Goal: Transaction & Acquisition: Purchase product/service

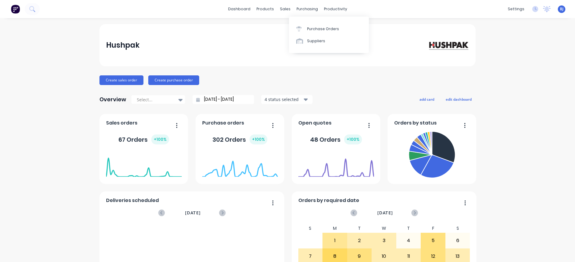
click at [316, 39] on div "Suppliers" at bounding box center [316, 40] width 18 height 5
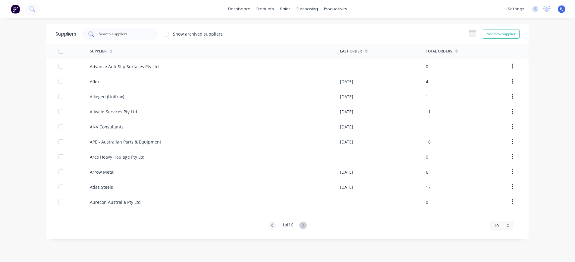
click at [149, 35] on div at bounding box center [119, 34] width 75 height 12
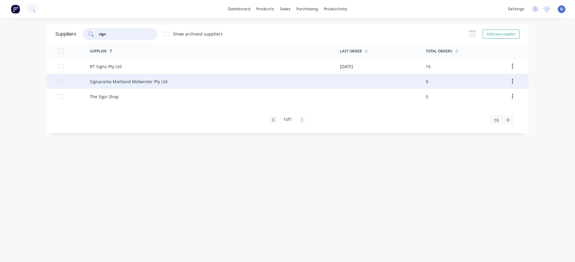
type input "sign"
click at [142, 80] on div "Signarama Maitland Midwinter Pty Ltd" at bounding box center [129, 81] width 78 height 6
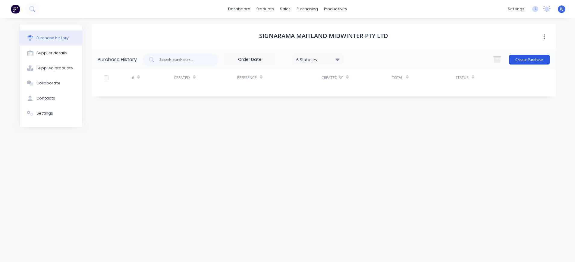
click at [537, 59] on button "Create Purchase" at bounding box center [529, 60] width 41 height 10
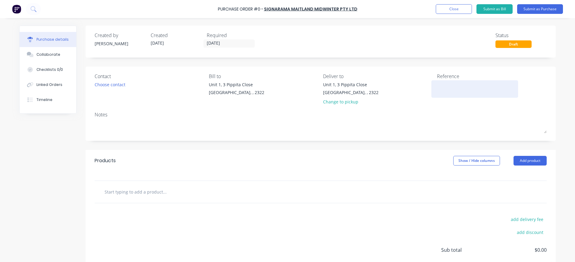
click at [440, 91] on textarea at bounding box center [474, 88] width 75 height 14
click at [463, 85] on textarea "INV-10297" at bounding box center [474, 88] width 75 height 14
type textarea "INV-10297"
click at [134, 117] on div "Notes" at bounding box center [321, 114] width 452 height 7
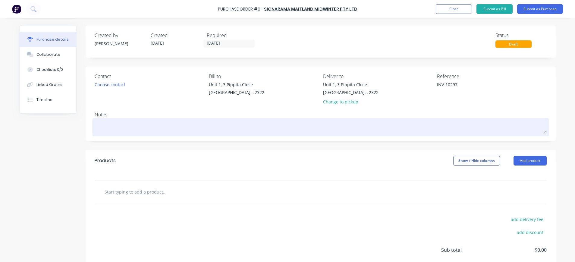
click at [121, 120] on textarea at bounding box center [321, 127] width 452 height 14
drag, startPoint x: 111, startPoint y: 127, endPoint x: 171, endPoint y: 127, distance: 60.2
click at [174, 128] on textarea "J/N 1573 - Digital Printing with Laminate" at bounding box center [321, 127] width 452 height 14
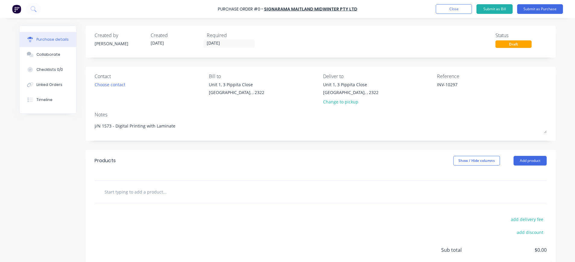
type textarea "J/N 1573 - Digital Printing with Laminate"
click at [111, 191] on input "text" at bounding box center [164, 191] width 120 height 12
paste input "Digital Printing with Laminate"
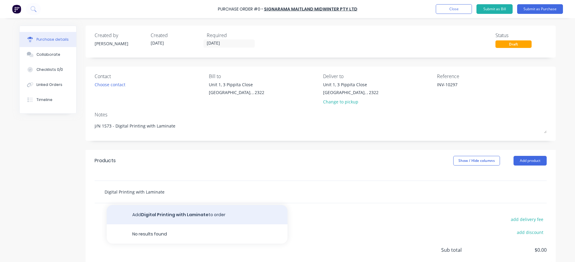
type input "Digital Printing with Laminate"
click at [184, 212] on button "Add Digital Printing with Laminate to order" at bounding box center [197, 214] width 181 height 19
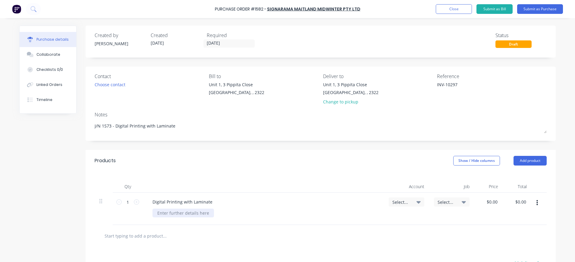
click at [155, 212] on div at bounding box center [182, 212] width 61 height 9
type input "0"
type input "$0.00"
click at [168, 211] on div at bounding box center [182, 212] width 61 height 9
type input "$0.00"
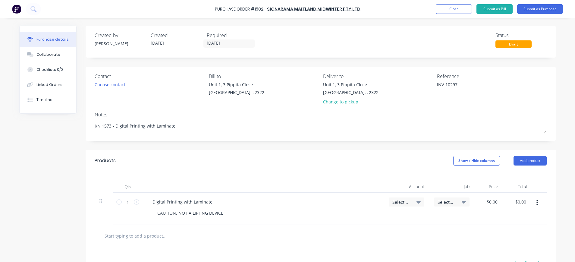
click at [416, 199] on icon at bounding box center [418, 201] width 4 height 7
click at [388, 220] on input at bounding box center [387, 220] width 62 height 12
type input "5-"
click at [442, 201] on span "Select..." at bounding box center [446, 202] width 18 height 6
click at [429, 214] on input at bounding box center [432, 220] width 62 height 12
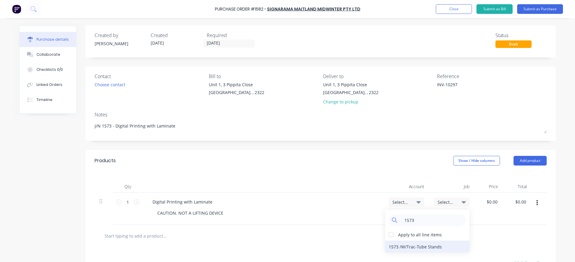
type input "1573"
click at [427, 247] on div "1573 / W/Trac-Tube Stands" at bounding box center [427, 246] width 84 height 12
click at [397, 201] on span "Select..." at bounding box center [401, 202] width 18 height 6
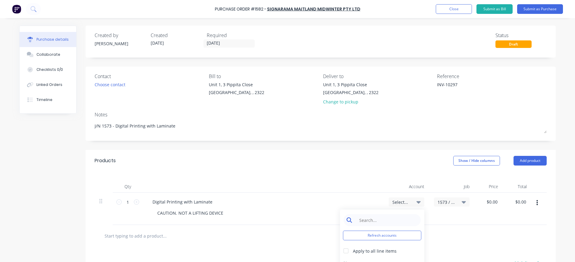
click at [387, 220] on input at bounding box center [387, 220] width 62 height 12
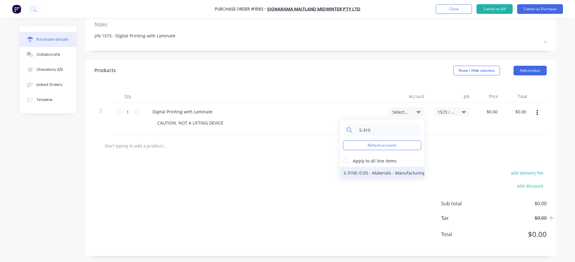
type input "5-310"
click at [403, 172] on div "5-3100 / COS - Materials - Manufacturing Other" at bounding box center [382, 173] width 84 height 12
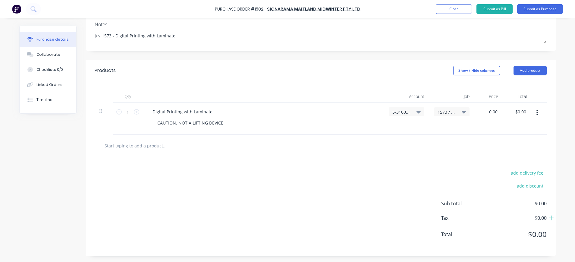
drag, startPoint x: 490, startPoint y: 114, endPoint x: 494, endPoint y: 116, distance: 4.0
click at [490, 115] on input "0.00" at bounding box center [492, 111] width 11 height 9
drag, startPoint x: 490, startPoint y: 111, endPoint x: 496, endPoint y: 112, distance: 6.1
click at [496, 112] on div "0.00 0.00" at bounding box center [488, 118] width 29 height 32
type input "$0.00"
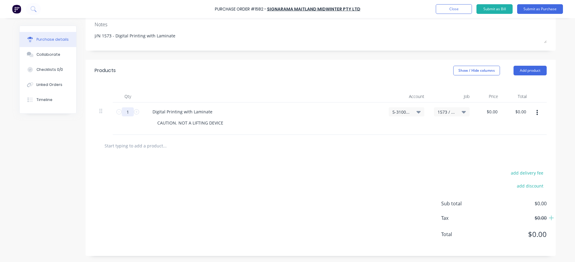
click at [125, 112] on input "1" at bounding box center [128, 111] width 12 height 9
type input "20"
click at [481, 111] on div "$0.00 $0.00" at bounding box center [488, 118] width 29 height 32
drag, startPoint x: 486, startPoint y: 112, endPoint x: 499, endPoint y: 113, distance: 13.0
click at [499, 113] on div "20 20 Digital Printing with Laminate CAUTION. NOT A LIFTING DEVICE 5-3100 / COS…" at bounding box center [321, 118] width 452 height 32
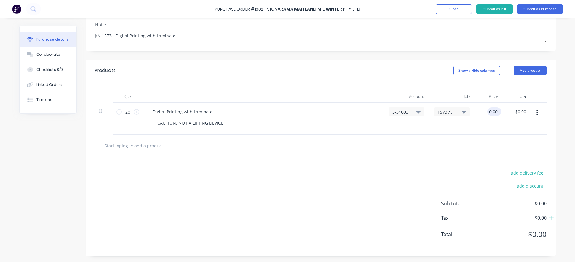
drag, startPoint x: 494, startPoint y: 111, endPoint x: 486, endPoint y: 110, distance: 7.2
click at [487, 110] on input "0.00" at bounding box center [492, 111] width 11 height 9
type input "$8.24"
drag, startPoint x: 523, startPoint y: 112, endPoint x: 504, endPoint y: 114, distance: 19.7
click at [504, 114] on div "164.80 164.80" at bounding box center [517, 118] width 29 height 32
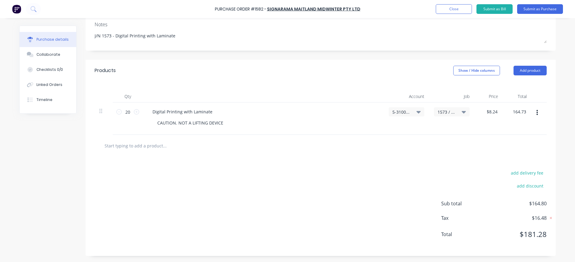
type input "164.73"
type input "$8.2365"
type input "$164.73"
click at [457, 201] on span "Sub total" at bounding box center [463, 203] width 45 height 7
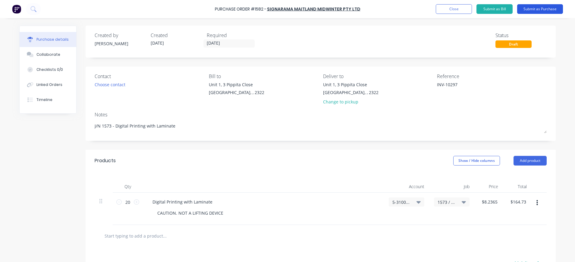
click at [540, 8] on button "Submit as Purchase" at bounding box center [540, 9] width 46 height 10
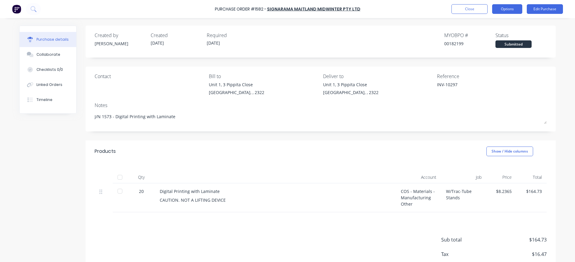
click at [512, 8] on button "Options" at bounding box center [507, 9] width 30 height 10
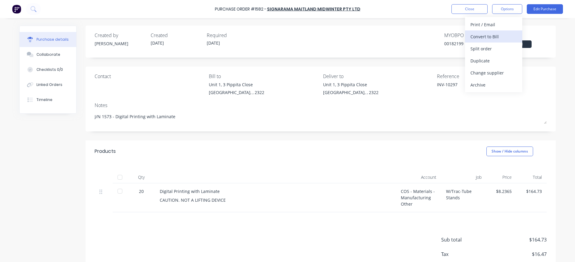
click at [490, 35] on div "Convert to Bill" at bounding box center [493, 36] width 46 height 9
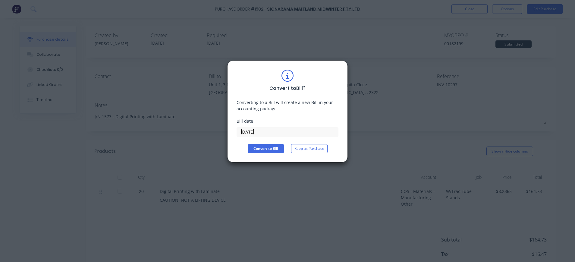
click at [258, 132] on input "[DATE]" at bounding box center [287, 131] width 101 height 9
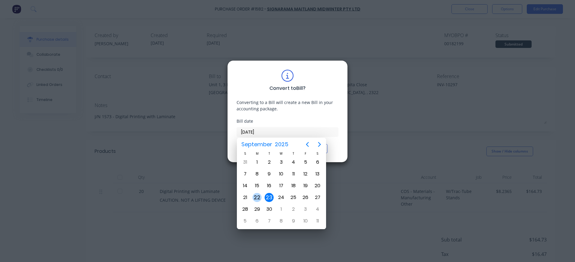
click at [260, 195] on div "22" at bounding box center [256, 197] width 9 height 9
type input "[DATE]"
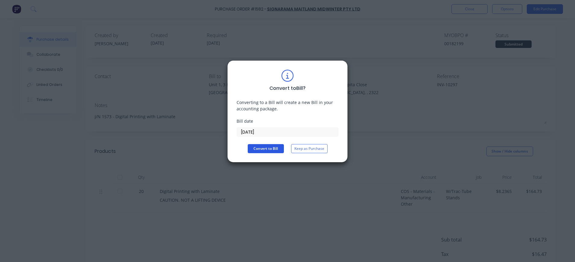
click at [274, 151] on button "Convert to Bill" at bounding box center [266, 148] width 36 height 9
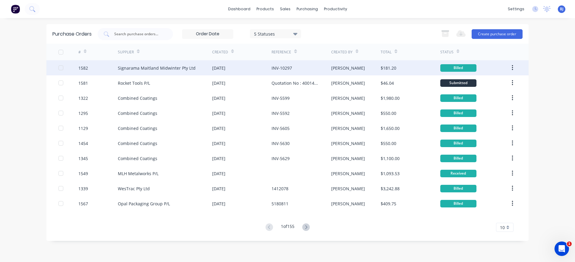
click at [158, 69] on div "Signarama Maitland Midwinter Pty Ltd" at bounding box center [157, 68] width 78 height 6
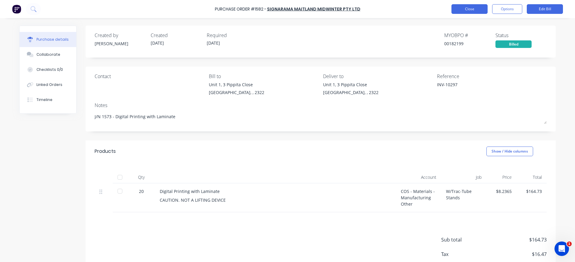
click at [474, 5] on button "Close" at bounding box center [469, 9] width 36 height 10
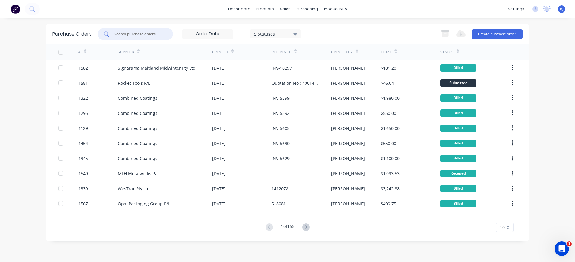
click at [157, 34] on input "text" at bounding box center [139, 34] width 50 height 6
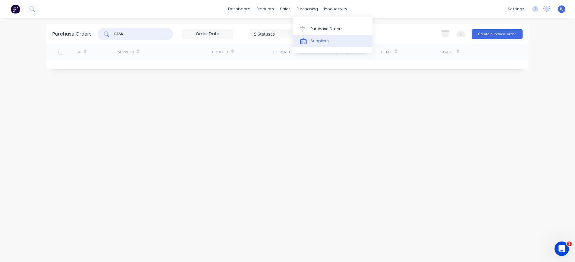
type input "PASK"
click at [313, 38] on div "Suppliers" at bounding box center [319, 40] width 18 height 5
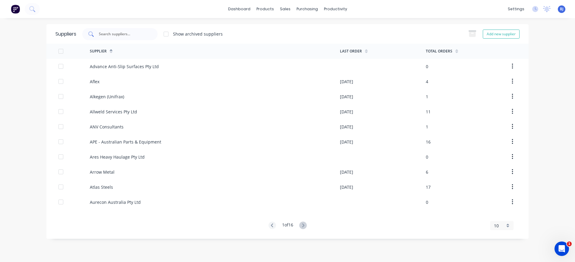
click at [130, 31] on input "text" at bounding box center [123, 34] width 50 height 6
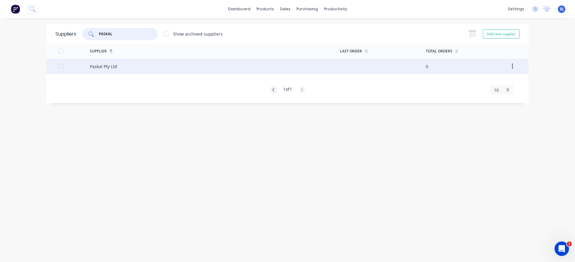
type input "PASKAL"
click at [113, 67] on div "Paskal Pty Ltd" at bounding box center [103, 66] width 27 height 6
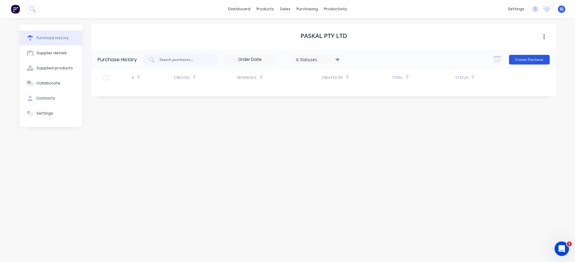
click at [528, 58] on button "Create Purchase" at bounding box center [529, 60] width 41 height 10
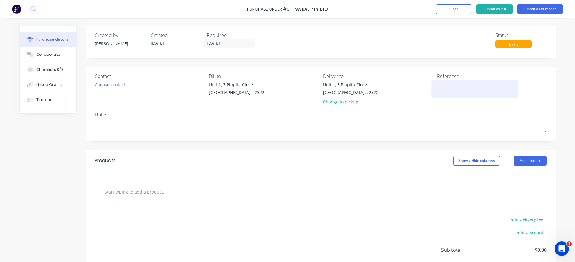
click at [451, 84] on textarea at bounding box center [474, 88] width 75 height 14
type textarea "p"
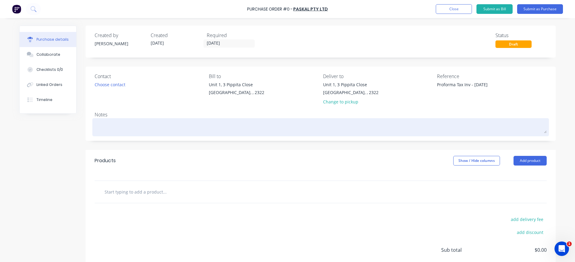
type textarea "Proforma Tax Inv - [DATE]"
type textarea "x"
type textarea "Proforma Tax Inv - [DATE]"
click at [109, 127] on textarea at bounding box center [321, 127] width 452 height 14
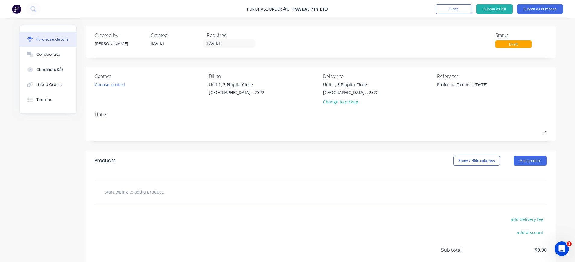
click at [167, 195] on input "text" at bounding box center [164, 191] width 120 height 12
paste input "CPK680GY PK680 High Gloss 680gsm RIPSTOP PVC 250cm Wide (30m roll) - GREY 30.00…"
type textarea "x"
type input "CPK680GY PK680 High Gloss 680gsm RIPSTOP PVC 250cm Wide (30m roll) - GREY 30.00…"
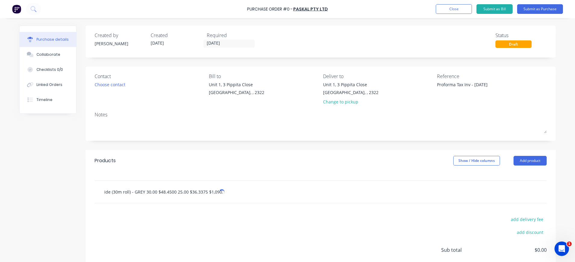
type textarea "x"
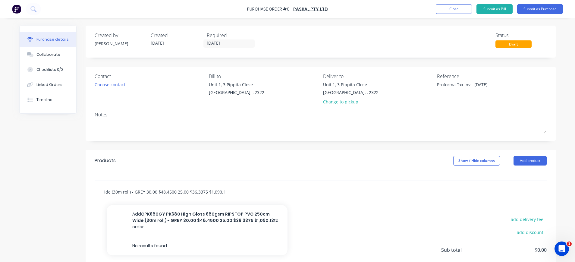
type input "CPK680GY PK680 High Gloss 680gsm RIPSTOP PVC 250cm Wide (30m roll) - GREY 30.00…"
click at [268, 192] on div "CPK680GY PK680 High Gloss 680gsm RIPSTOP PVC 250cm Wide (30m roll) - GREY 30.00…" at bounding box center [189, 191] width 181 height 12
click at [382, 189] on div "CPK680GY PK680 High Gloss 680gsm RIPSTOP PVC 250cm Wide (30m roll) - GREY 30.00…" at bounding box center [320, 191] width 442 height 12
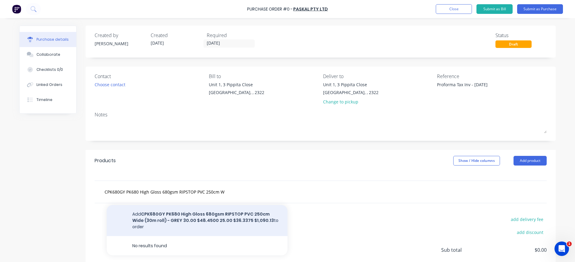
click at [261, 217] on button "Add CPK680GY PK680 High Gloss 680gsm RIPSTOP PVC 250cm Wide (30m roll) - GREY 3…" at bounding box center [197, 220] width 181 height 31
type textarea "x"
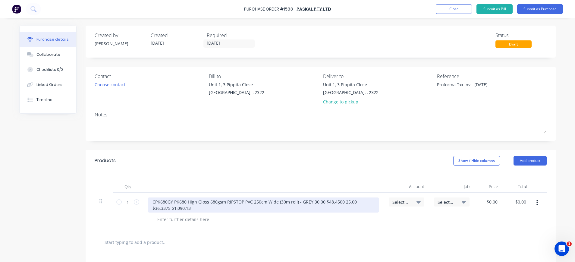
type textarea "x"
click at [170, 202] on div "CPK680GY PK680 High Gloss 680gsm RIPSTOP PVC 250cm Wide (30m roll) - GREY 30.00…" at bounding box center [263, 204] width 231 height 15
drag, startPoint x: 335, startPoint y: 202, endPoint x: 366, endPoint y: 209, distance: 32.7
click at [366, 209] on div "CPK680GY PK680 High Gloss 680gsm RIPSTOP PVC 250cm Wide (30m roll) - GREY 30.00…" at bounding box center [263, 204] width 231 height 15
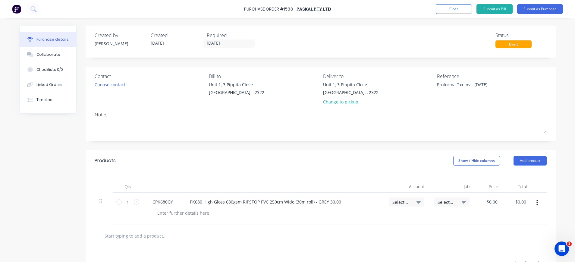
click at [416, 200] on icon at bounding box center [418, 201] width 4 height 7
type textarea "x"
click at [388, 221] on input at bounding box center [387, 220] width 62 height 12
type input "R & D"
click at [448, 201] on span "Select..." at bounding box center [446, 202] width 18 height 6
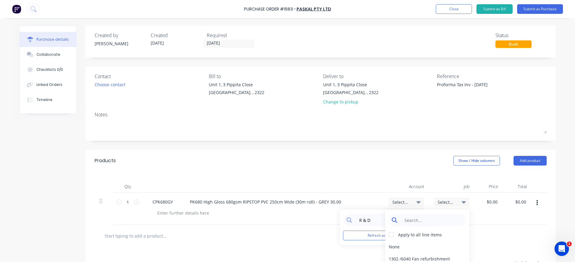
type textarea "x"
click at [428, 220] on input at bounding box center [432, 220] width 62 height 12
type input "1863"
click at [447, 245] on div "1863 / Hushpak-HushCcurtain R&D" at bounding box center [427, 246] width 84 height 12
click at [402, 201] on span "Select..." at bounding box center [401, 202] width 18 height 6
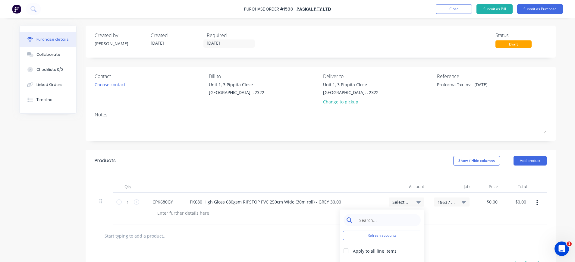
click at [383, 221] on input at bounding box center [387, 220] width 62 height 12
type textarea "x"
click at [363, 216] on input at bounding box center [387, 220] width 62 height 12
type input "res"
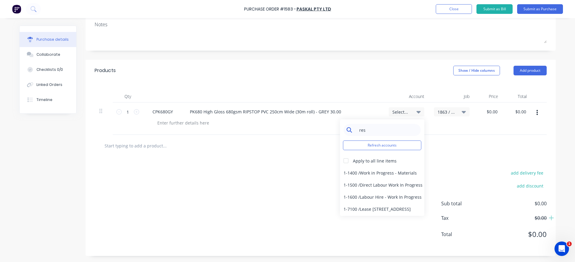
type textarea "x"
click at [373, 131] on input "res" at bounding box center [387, 130] width 62 height 12
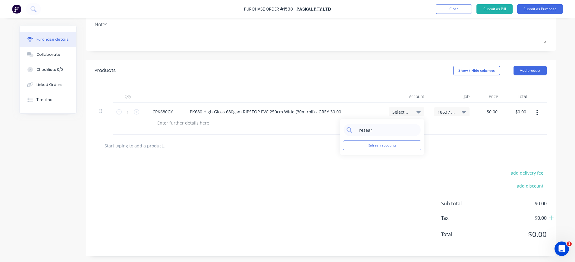
type input "resear"
type textarea "x"
drag, startPoint x: 382, startPoint y: 129, endPoint x: 346, endPoint y: 132, distance: 35.6
click at [346, 132] on div "resear" at bounding box center [381, 130] width 77 height 12
type input "6-7020"
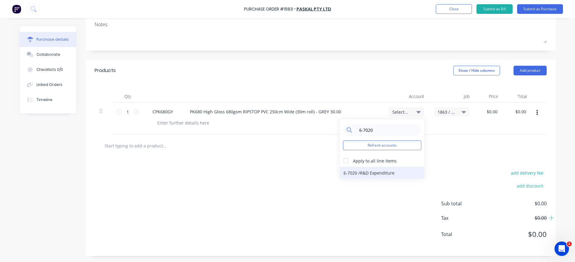
click at [386, 173] on div "6-7020 / R&D Expenditure" at bounding box center [382, 173] width 84 height 12
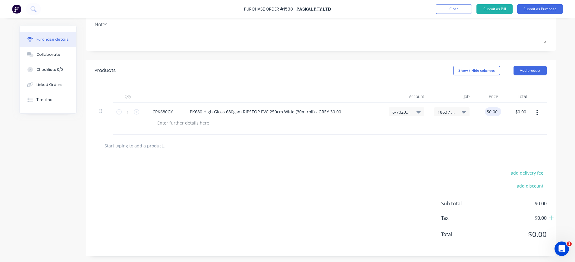
type textarea "x"
click at [487, 114] on input "0.00" at bounding box center [491, 111] width 14 height 9
type input "36.33750.00"
type textarea "x"
type input "$0.00"
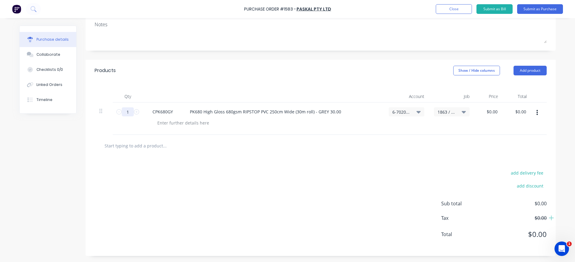
drag, startPoint x: 126, startPoint y: 111, endPoint x: 121, endPoint y: 111, distance: 4.8
click at [122, 111] on input "1" at bounding box center [128, 111] width 12 height 9
type textarea "x"
type input "3"
type textarea "x"
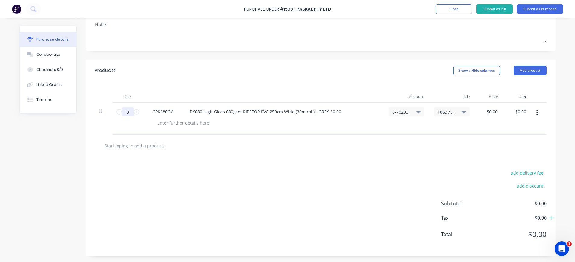
type input "30"
type textarea "x"
type input "30"
click at [491, 115] on input "0.00" at bounding box center [491, 111] width 14 height 9
drag, startPoint x: 481, startPoint y: 111, endPoint x: 491, endPoint y: 111, distance: 10.6
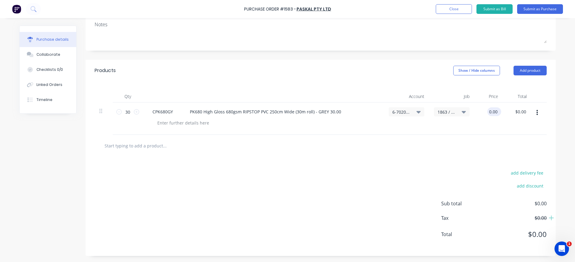
click at [484, 111] on div "0.00 0.00" at bounding box center [488, 118] width 29 height 32
drag, startPoint x: 484, startPoint y: 111, endPoint x: 501, endPoint y: 111, distance: 16.9
click at [501, 109] on div "30 30 CPK680GY PK680 High Gloss 680gsm RIPSTOP PVC 250cm Wide (30m roll) - GREY…" at bounding box center [321, 118] width 452 height 32
type input "$36.34"
type input "$1,090.20"
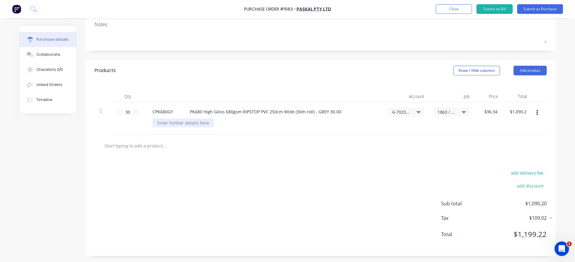
click at [192, 123] on div at bounding box center [182, 122] width 61 height 9
click at [521, 111] on input "1090.20" at bounding box center [516, 111] width 22 height 9
drag, startPoint x: 525, startPoint y: 111, endPoint x: 504, endPoint y: 111, distance: 21.1
click at [505, 111] on div "$1,090.20 $1,090.20" at bounding box center [517, 111] width 24 height 9
type input "1090.20"
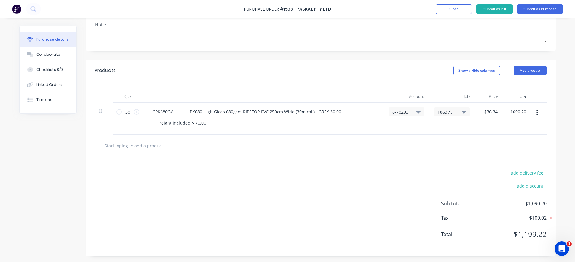
drag, startPoint x: 504, startPoint y: 111, endPoint x: 541, endPoint y: 108, distance: 36.8
click at [541, 108] on div "30 30 CPK680GY PK680 High Gloss 680gsm RIPSTOP PVC 250cm Wide (30m roll) - GREY…" at bounding box center [321, 118] width 452 height 32
type input "1160.13"
type input "$38.671"
type input "$1,160.13"
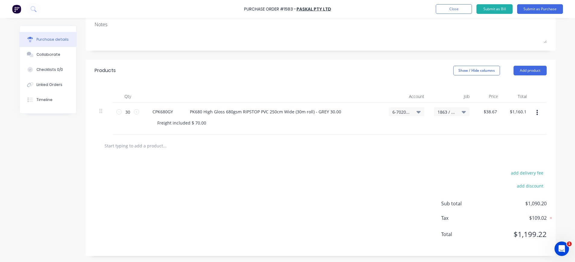
click at [537, 201] on span "$1,090.20" at bounding box center [516, 203] width 60 height 7
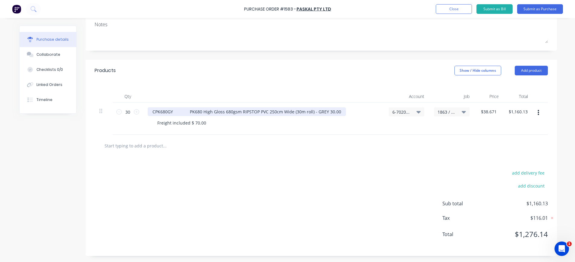
click at [337, 111] on div "CPK680GY PK680 High Gloss 680gsm RIPSTOP PVC 250cm Wide (30m roll) - GREY 30.00" at bounding box center [247, 111] width 198 height 9
click at [338, 111] on div "CPK680GY PK680 High Gloss 680gsm RIPSTOP PVC 250cm Wide (30m roll) - GREY 30.00…" at bounding box center [263, 111] width 231 height 9
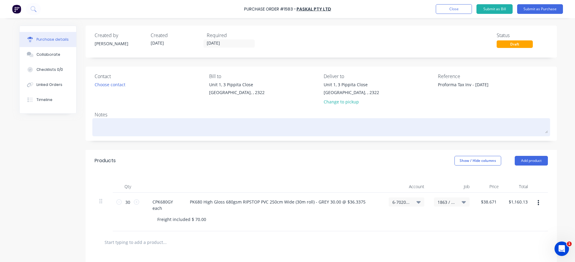
click at [156, 129] on textarea at bounding box center [321, 127] width 453 height 14
click at [136, 120] on div at bounding box center [321, 127] width 453 height 15
click at [126, 122] on textarea at bounding box center [321, 127] width 453 height 14
paste textarea "CPK680GY PK680 High Gloss 680gsm RIPSTOP PVC 250cm Wide (30m roll) - GREY 30.00…"
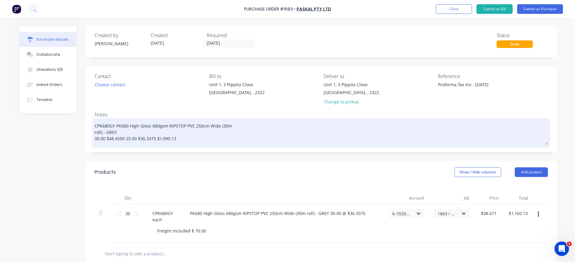
click at [235, 125] on textarea "CPK680GY PK680 High Gloss 680gsm RIPSTOP PVC 250cm Wide (30m roll) - GREY 30.00…" at bounding box center [321, 132] width 453 height 25
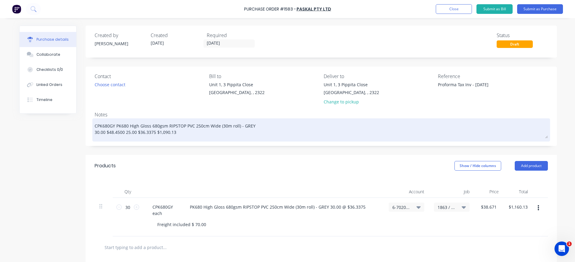
drag, startPoint x: 131, startPoint y: 132, endPoint x: 111, endPoint y: 135, distance: 20.4
click at [86, 131] on div "Contact Choose contact [PERSON_NAME] to Unit 1, [GEOGRAPHIC_DATA] Deliver to [S…" at bounding box center [321, 106] width 471 height 79
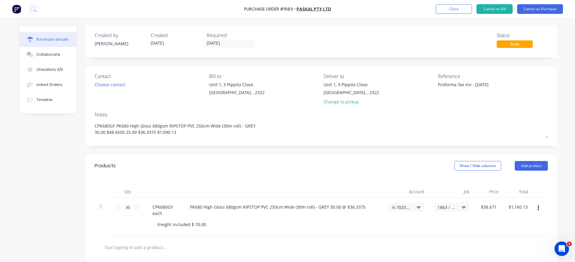
drag, startPoint x: 135, startPoint y: 134, endPoint x: 74, endPoint y: 133, distance: 61.4
click at [74, 133] on div "Created by [PERSON_NAME] Created [DATE] Required [DATE] Status Draft Contact Ch…" at bounding box center [287, 192] width 537 height 332
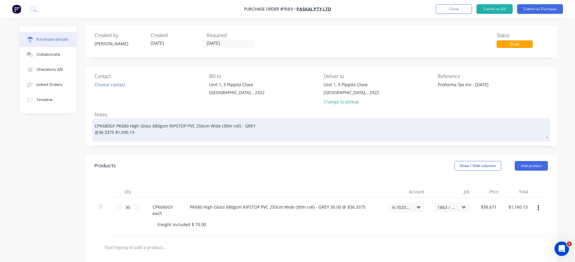
click at [151, 132] on textarea "CPK680GY PK680 High Gloss 680gsm RIPSTOP PVC 250cm Wide (30m roll) - GREY @36.3…" at bounding box center [321, 129] width 453 height 19
drag, startPoint x: 112, startPoint y: 126, endPoint x: 126, endPoint y: 126, distance: 13.3
click at [113, 126] on textarea "CPK680GY PK680 High Gloss 680gsm RIPSTOP PVC 250cm Wide (30m roll) - GREY @36.3…" at bounding box center [321, 129] width 453 height 19
click at [95, 124] on div "CPK680GY PK680 High Gloss 680gsm RIPSTOP PVC 250cm Wide (30m roll) - GREY @36.3…" at bounding box center [321, 130] width 453 height 20
drag, startPoint x: 91, startPoint y: 124, endPoint x: 94, endPoint y: 124, distance: 3.4
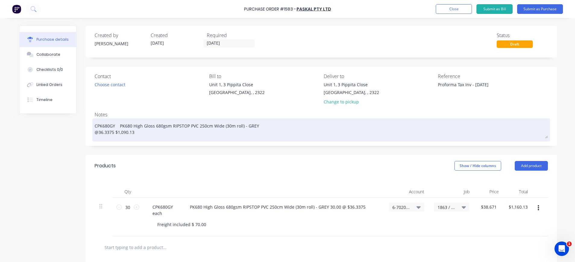
click at [95, 124] on div "CPK680GY PK680 High Gloss 680gsm RIPSTOP PVC 250cm Wide (30m roll) - GREY @36.3…" at bounding box center [321, 130] width 453 height 20
click at [95, 124] on textarea "CPK680GY PK680 High Gloss 680gsm RIPSTOP PVC 250cm Wide (30m roll) - GREY @36.3…" at bounding box center [321, 129] width 453 height 19
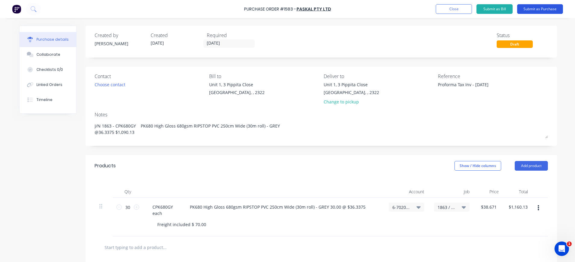
type textarea "J/N 1863 - CPK680GY PK680 High Gloss 680gsm RIPSTOP PVC 250cm Wide (30m roll) -…"
click at [546, 8] on button "Submit as Purchase" at bounding box center [540, 9] width 46 height 10
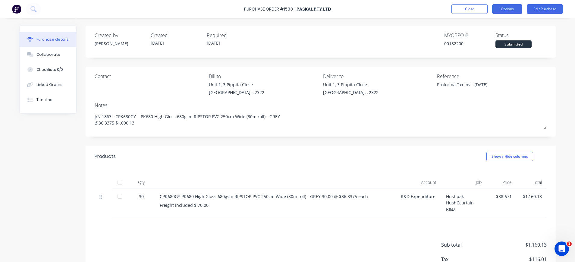
click at [503, 8] on button "Options" at bounding box center [507, 9] width 30 height 10
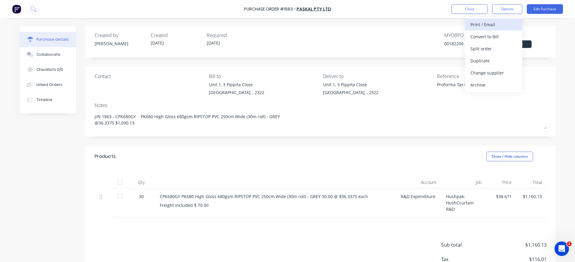
click at [493, 24] on div "Print / Email" at bounding box center [493, 24] width 46 height 9
click at [493, 37] on div "With pricing" at bounding box center [493, 36] width 46 height 9
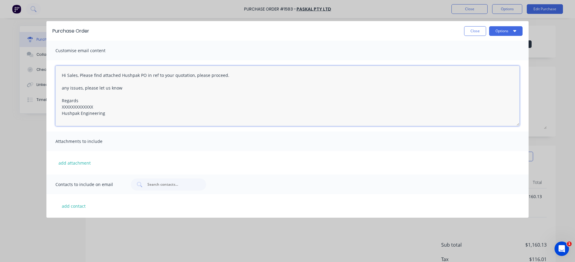
drag, startPoint x: 96, startPoint y: 106, endPoint x: 58, endPoint y: 107, distance: 38.3
click at [56, 107] on textarea "Hi Sales, Please find attached Hushpak PO in ref to your quotation, please proc…" at bounding box center [287, 96] width 464 height 60
click at [255, 74] on textarea "Hi Sales, Please find attached Hushpak PO in ref to your quotation, please proc…" at bounding box center [287, 96] width 464 height 60
click at [69, 162] on button "add attachment" at bounding box center [74, 162] width 38 height 9
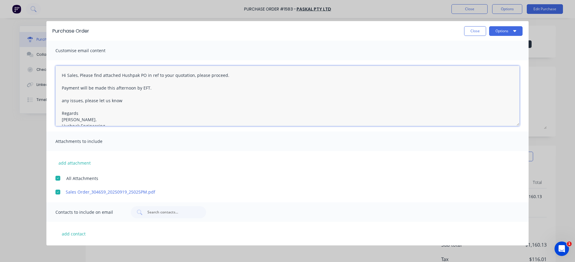
drag, startPoint x: 92, startPoint y: 76, endPoint x: 104, endPoint y: 75, distance: 11.8
click at [93, 76] on textarea "Hi Sales, Please find attached Hushpak PO in ref to your quotation, please proc…" at bounding box center [287, 96] width 464 height 60
click at [179, 80] on textarea "Hi Sales, Please,find attached Hushpak PO in ref to your quotation, please proc…" at bounding box center [287, 96] width 464 height 60
click at [147, 75] on textarea "Hi Sales, Please, find attached Hushpak PO in ref to your quotation, please pro…" at bounding box center [287, 96] width 464 height 60
drag, startPoint x: 207, startPoint y: 76, endPoint x: 223, endPoint y: 74, distance: 15.5
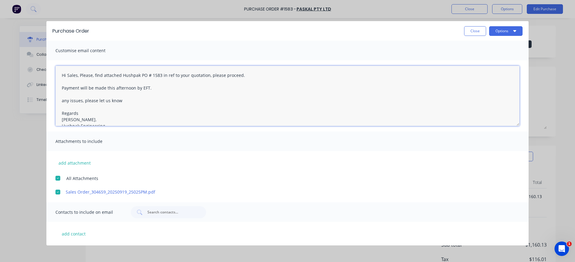
click at [208, 76] on textarea "Hi Sales, Please, find attached Hushpak PO # 1583 in ref to your quotation, ple…" at bounding box center [287, 96] width 464 height 60
click at [207, 76] on textarea "Hi Sales, Please, find attached Hushpak PO # 1583 in ref to your quotation, ple…" at bounding box center [287, 96] width 464 height 60
click at [271, 76] on textarea "Hi Sales, Please, find attached Hushpak PO # 1583 in ref to your quotation 3046…" at bounding box center [287, 96] width 464 height 60
type textarea "Hi Sales, Please, find attached Hushpak PO # 1583 in ref to your quotation 3046…"
click at [146, 212] on div at bounding box center [168, 212] width 75 height 12
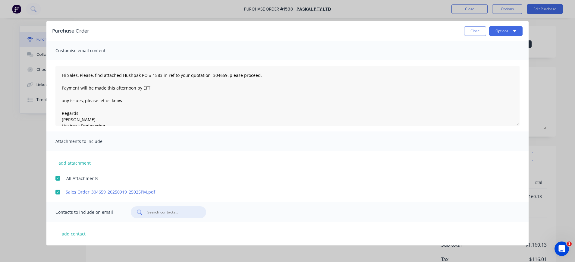
click at [139, 212] on icon at bounding box center [139, 211] width 5 height 5
type input "[PERSON_NAME][EMAIL_ADDRESS][PERSON_NAME][DOMAIN_NAME]"
click at [501, 31] on button "Options" at bounding box center [505, 31] width 33 height 10
click at [478, 46] on div "Preview" at bounding box center [493, 46] width 46 height 9
click at [500, 30] on button "Options" at bounding box center [505, 31] width 33 height 10
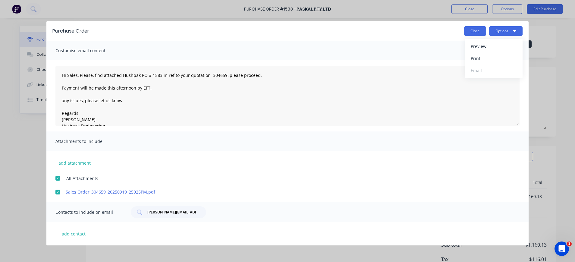
click at [477, 31] on button "Close" at bounding box center [475, 31] width 22 height 10
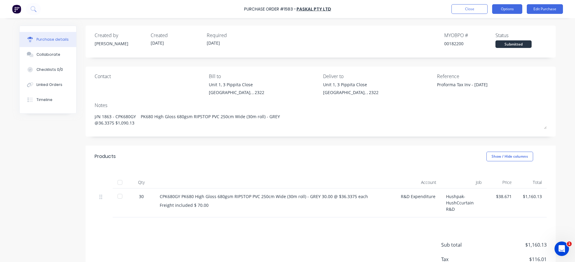
click at [503, 10] on button "Options" at bounding box center [507, 9] width 30 height 10
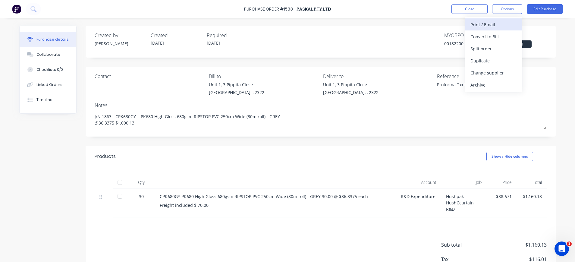
click at [494, 22] on div "Print / Email" at bounding box center [493, 24] width 46 height 9
click at [493, 34] on div "With pricing" at bounding box center [493, 36] width 46 height 9
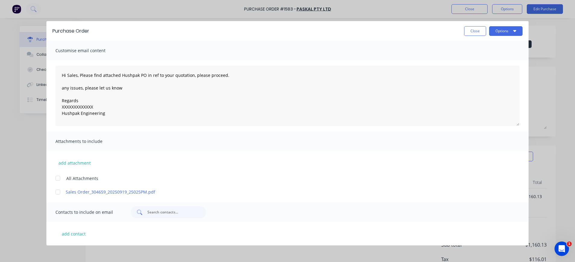
click at [148, 212] on input "text" at bounding box center [172, 212] width 50 height 6
type input "[EMAIL_ADDRESS][DOMAIN_NAME]"
click at [508, 30] on button "Options" at bounding box center [505, 31] width 33 height 10
click at [83, 233] on button "add contact" at bounding box center [73, 233] width 36 height 9
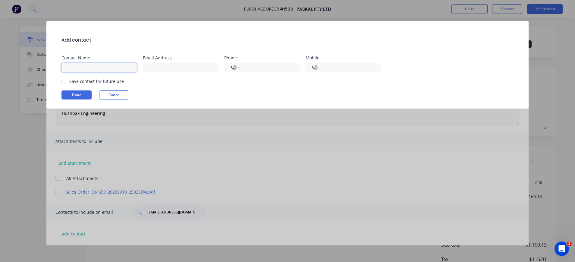
click at [88, 66] on input at bounding box center [98, 67] width 75 height 9
type input "[EMAIL_ADDRESS][DOMAIN_NAME]"
click at [269, 67] on input "tel" at bounding box center [268, 67] width 49 height 7
click at [259, 68] on input "[PHONE_NUMBER]" at bounding box center [268, 67] width 49 height 7
drag, startPoint x: 261, startPoint y: 68, endPoint x: 270, endPoint y: 69, distance: 8.8
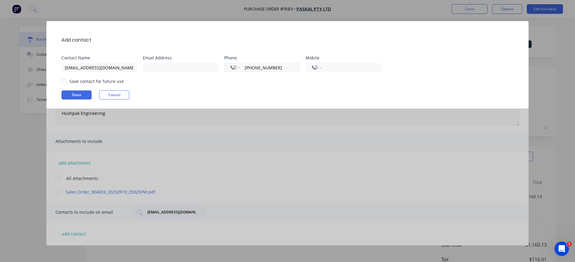
click at [263, 69] on input "[PHONE_NUMBER]" at bounding box center [268, 67] width 49 height 7
click at [291, 66] on input "[PHONE_NUMBER]" at bounding box center [268, 67] width 49 height 7
click at [64, 81] on div at bounding box center [64, 81] width 12 height 12
type input "[PHONE_NUMBER]"
drag, startPoint x: 112, startPoint y: 70, endPoint x: 59, endPoint y: 67, distance: 52.8
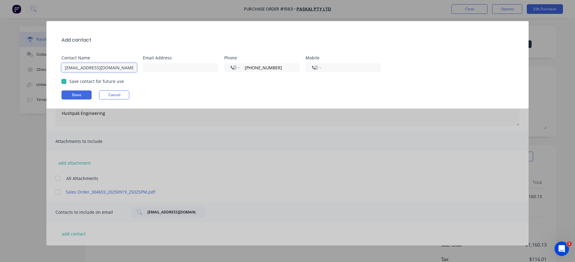
click at [59, 67] on div "Add contact Contact Name [EMAIL_ADDRESS][DOMAIN_NAME] Email Address Phone Inter…" at bounding box center [287, 64] width 482 height 87
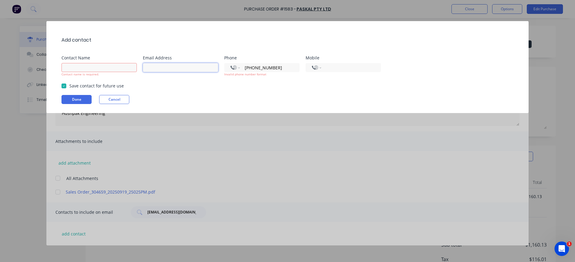
click at [148, 64] on input at bounding box center [180, 67] width 75 height 9
paste input "[EMAIL_ADDRESS][DOMAIN_NAME]"
type input "[EMAIL_ADDRESS][DOMAIN_NAME]"
click at [83, 65] on input at bounding box center [98, 67] width 75 height 9
type input "Legends"
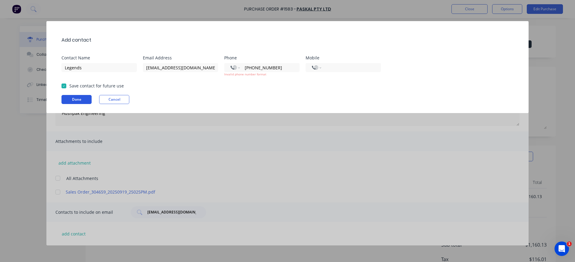
click at [83, 100] on button "Done" at bounding box center [76, 99] width 30 height 9
click at [74, 98] on button "Done" at bounding box center [76, 99] width 30 height 9
click at [77, 98] on button "Done" at bounding box center [76, 99] width 30 height 9
click at [75, 100] on button "Done" at bounding box center [76, 99] width 30 height 9
click at [363, 152] on div "Add contact Contact Name Legends Email Address [EMAIL_ADDRESS][DOMAIN_NAME] Pho…" at bounding box center [287, 131] width 575 height 262
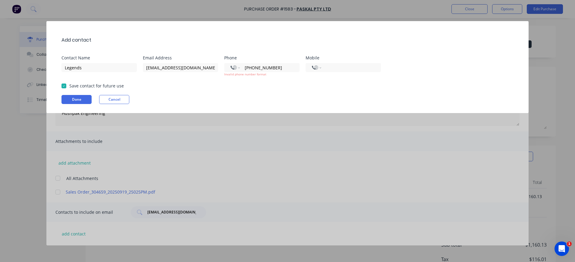
click at [372, 9] on div "Add contact Contact Name Legends Email Address [EMAIL_ADDRESS][DOMAIN_NAME] Pho…" at bounding box center [287, 131] width 575 height 262
click at [253, 68] on input "[PHONE_NUMBER]" at bounding box center [268, 67] width 49 height 7
click at [263, 67] on input "[PHONE_NUMBER]" at bounding box center [268, 67] width 49 height 7
type input "[PHONE_NUMBER]"
click at [238, 68] on select "International [GEOGRAPHIC_DATA] [GEOGRAPHIC_DATA] [GEOGRAPHIC_DATA] [GEOGRAPHIC…" at bounding box center [234, 67] width 9 height 8
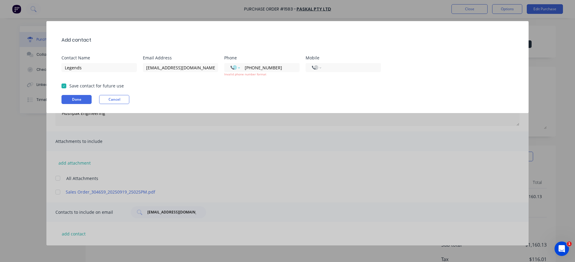
select select "AU"
click at [230, 63] on select "International [GEOGRAPHIC_DATA] [GEOGRAPHIC_DATA] [GEOGRAPHIC_DATA] [GEOGRAPHIC…" at bounding box center [234, 67] width 9 height 8
click at [263, 68] on input "tel" at bounding box center [268, 67] width 49 height 7
type input "[PHONE_NUMBER]"
click at [233, 93] on div "Add contact Contact Name Legends Email Address [EMAIL_ADDRESS][DOMAIN_NAME] Pho…" at bounding box center [287, 67] width 482 height 92
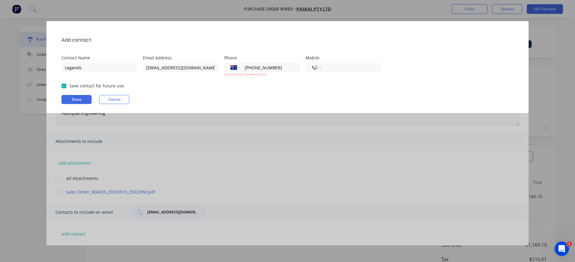
click at [278, 68] on input "[PHONE_NUMBER]" at bounding box center [268, 67] width 49 height 7
click at [82, 98] on button "Done" at bounding box center [76, 99] width 30 height 9
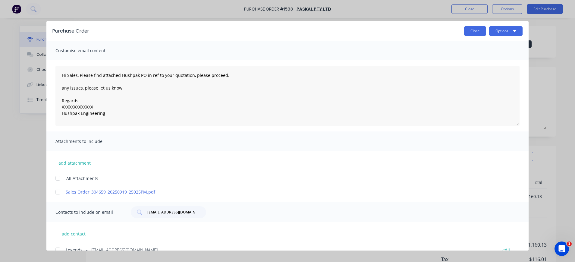
click at [476, 32] on button "Close" at bounding box center [475, 31] width 22 height 10
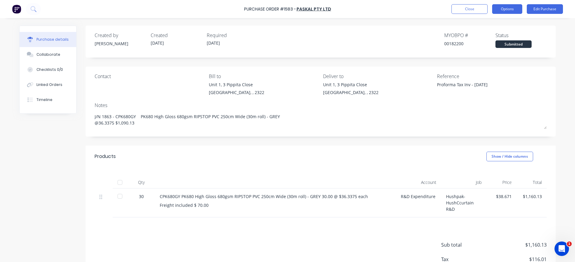
click at [515, 8] on button "Options" at bounding box center [507, 9] width 30 height 10
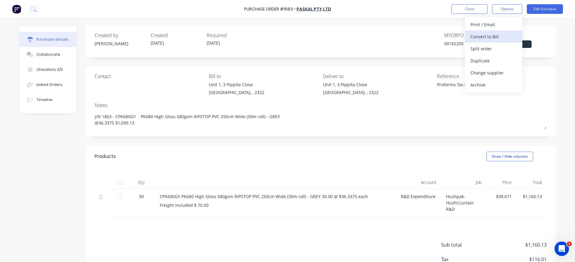
click at [500, 33] on div "Convert to Bill" at bounding box center [493, 36] width 46 height 9
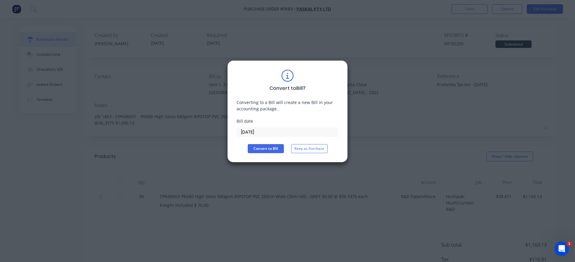
drag, startPoint x: 263, startPoint y: 133, endPoint x: 234, endPoint y: 134, distance: 28.6
click at [232, 134] on div "Convert to Bill ? Converting to a Bill will create a new Bill in your accountin…" at bounding box center [287, 111] width 120 height 102
drag, startPoint x: 253, startPoint y: 132, endPoint x: 273, endPoint y: 133, distance: 20.3
click at [273, 133] on input "[DATE]" at bounding box center [287, 131] width 101 height 9
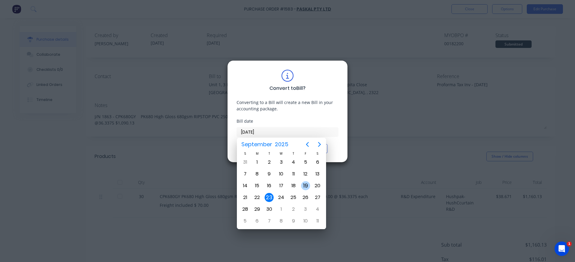
click at [301, 183] on div "19" at bounding box center [305, 185] width 9 height 9
type input "[DATE]"
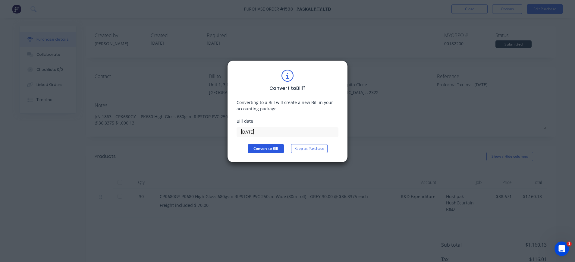
click at [263, 146] on button "Convert to Bill" at bounding box center [266, 148] width 36 height 9
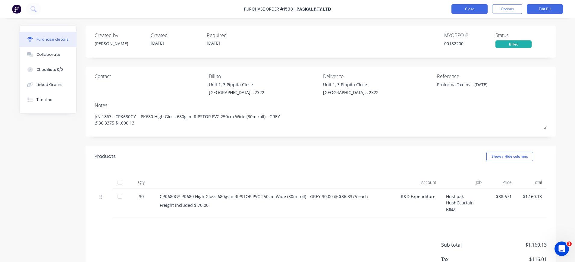
click at [473, 7] on button "Close" at bounding box center [469, 9] width 36 height 10
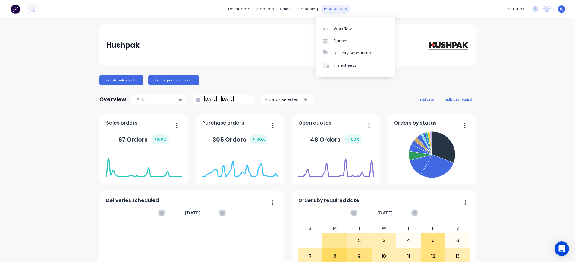
click at [324, 8] on div "productivity" at bounding box center [335, 9] width 29 height 9
click at [344, 65] on div "Timesheets" at bounding box center [344, 65] width 23 height 5
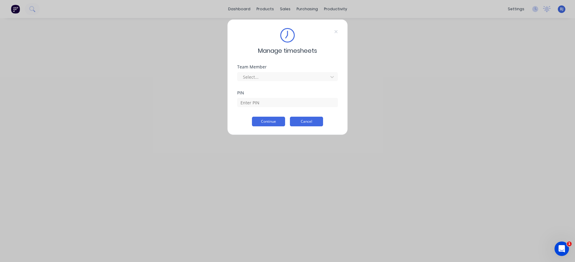
click at [304, 123] on button "Cancel" at bounding box center [306, 122] width 33 height 10
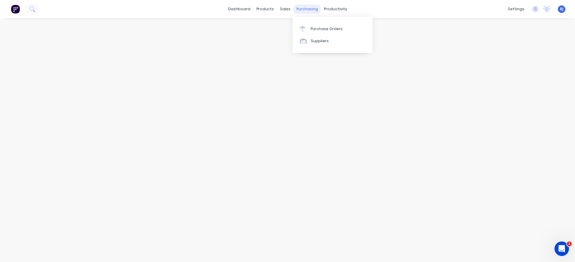
click at [310, 8] on div "purchasing" at bounding box center [306, 9] width 27 height 9
click at [320, 24] on link "Purchase Orders" at bounding box center [332, 29] width 80 height 12
